Goal: Information Seeking & Learning: Learn about a topic

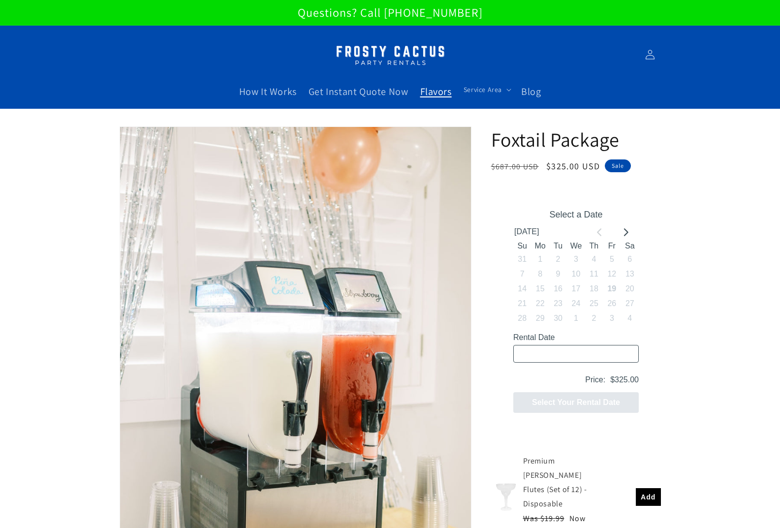
click at [422, 86] on span "Flavors" at bounding box center [435, 91] width 31 height 13
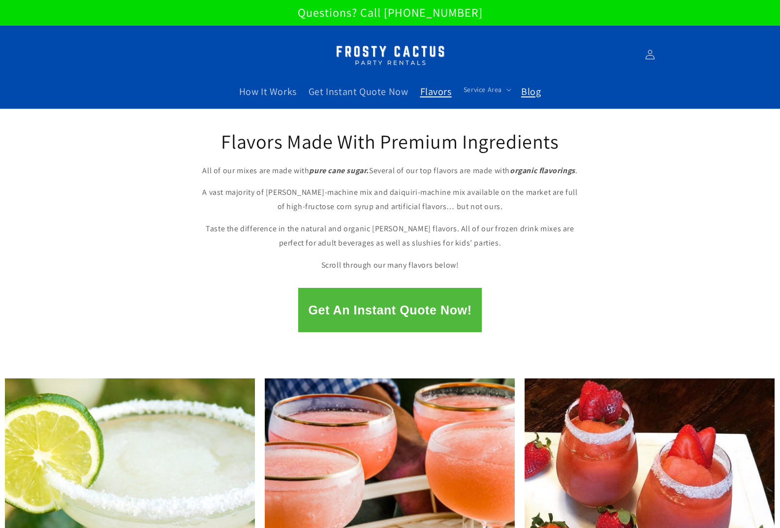
click at [529, 86] on span "Blog" at bounding box center [531, 91] width 20 height 13
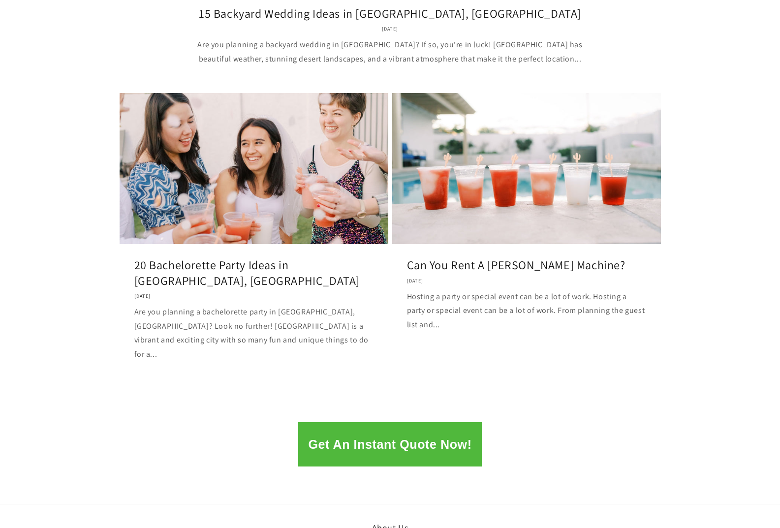
scroll to position [399, 0]
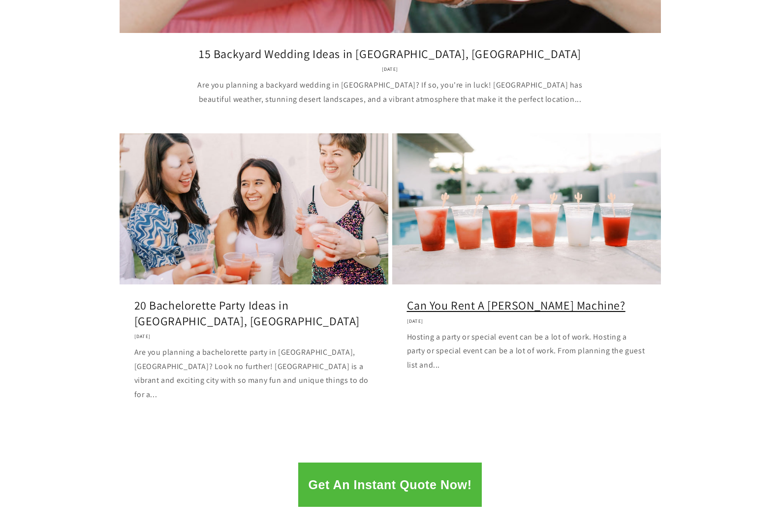
click at [570, 298] on link "Can You Rent A Margarita Machine?" at bounding box center [526, 305] width 239 height 15
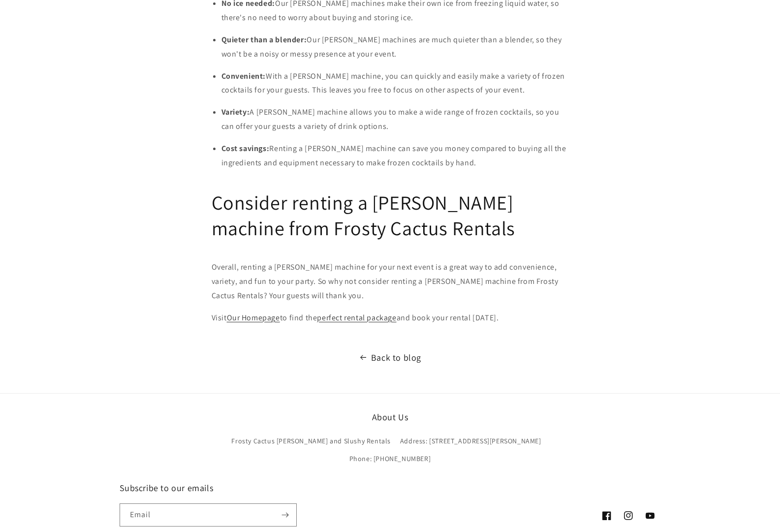
scroll to position [1279, 0]
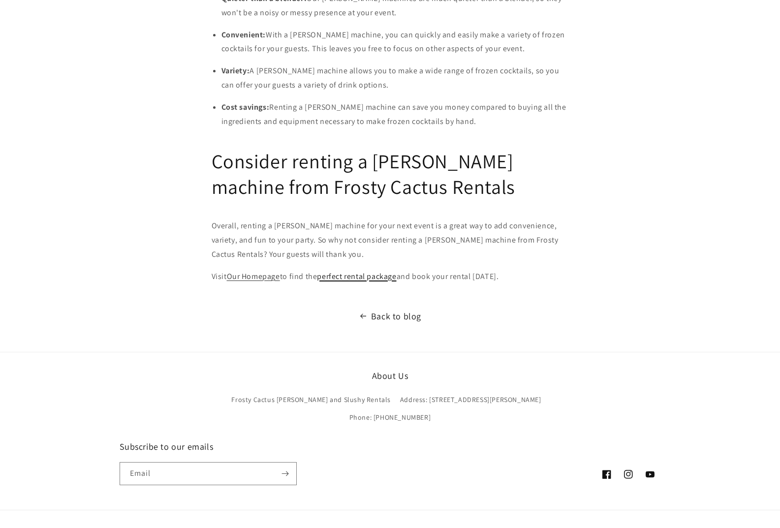
click at [340, 271] on link "perfect rental package" at bounding box center [356, 276] width 79 height 10
click at [631, 470] on icon at bounding box center [627, 474] width 9 height 9
